Goal: Navigation & Orientation: Go to known website

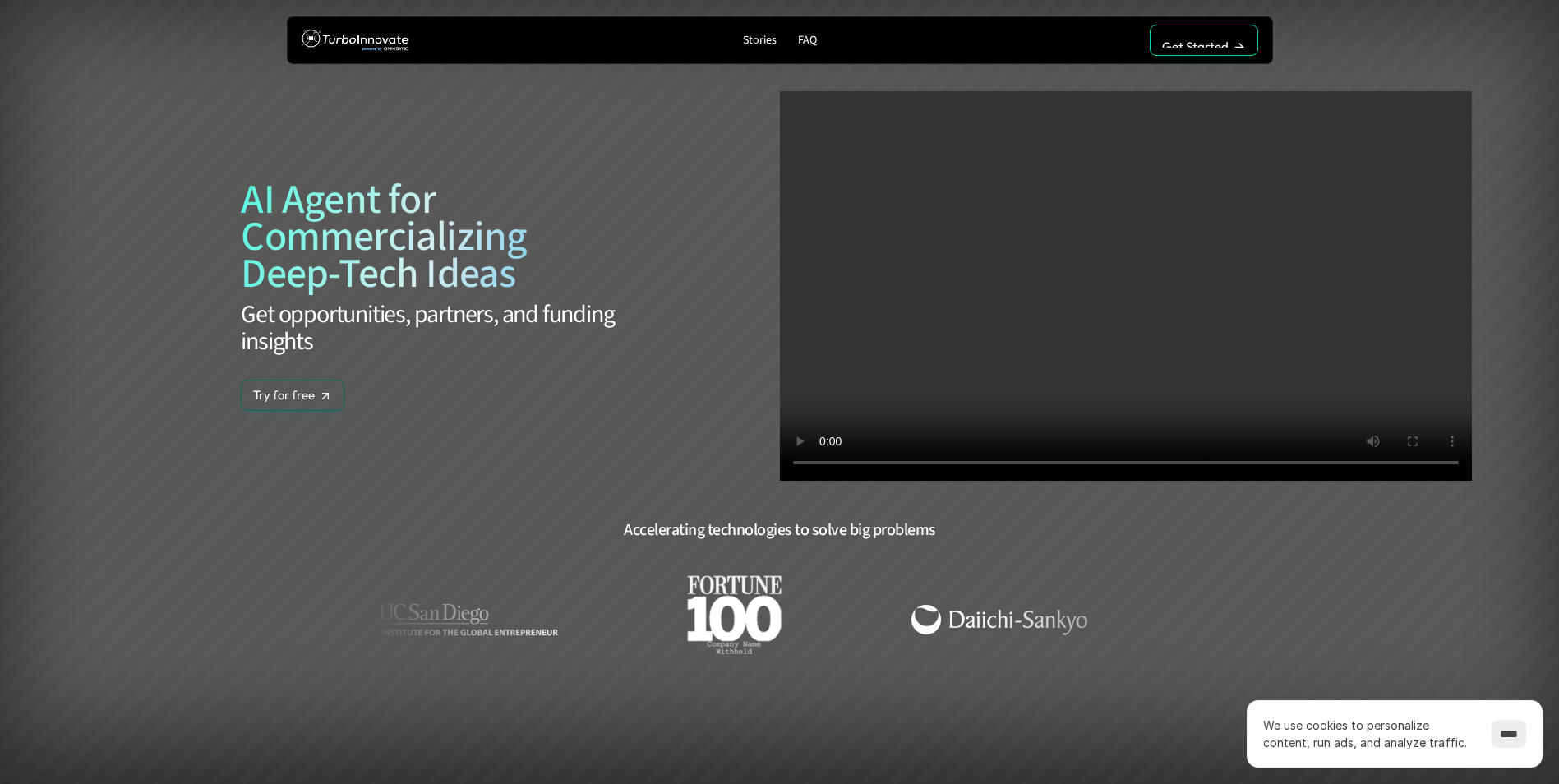
click at [1214, 22] on p "Get Started" at bounding box center [1194, 24] width 67 height 15
click at [1174, 30] on link "Get Started Get Started" at bounding box center [1204, 40] width 108 height 31
